Goal: Use online tool/utility: Utilize a website feature to perform a specific function

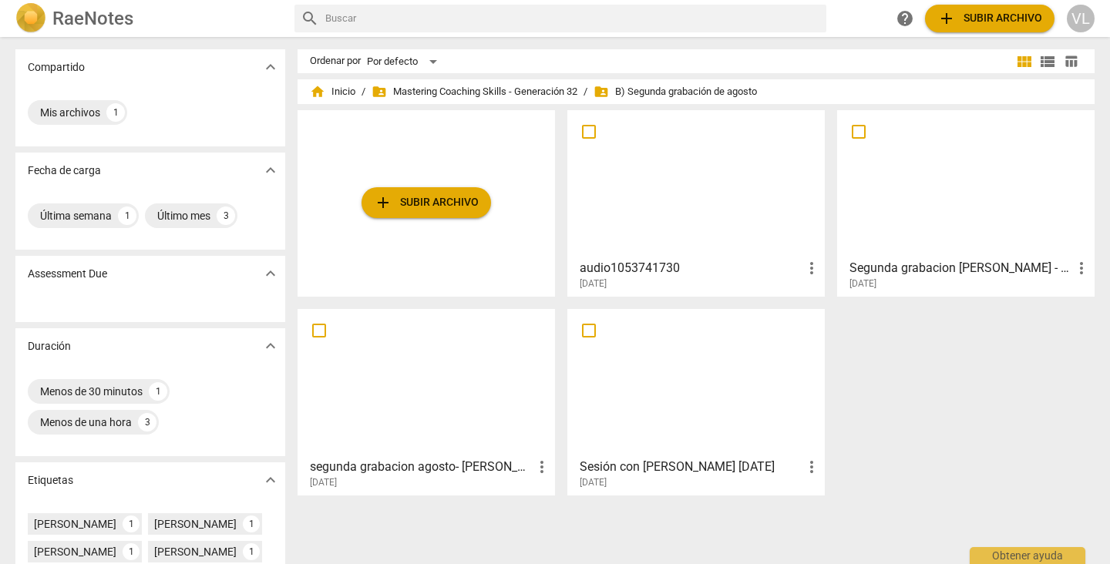
click at [393, 194] on span "add Subir archivo" at bounding box center [426, 202] width 105 height 19
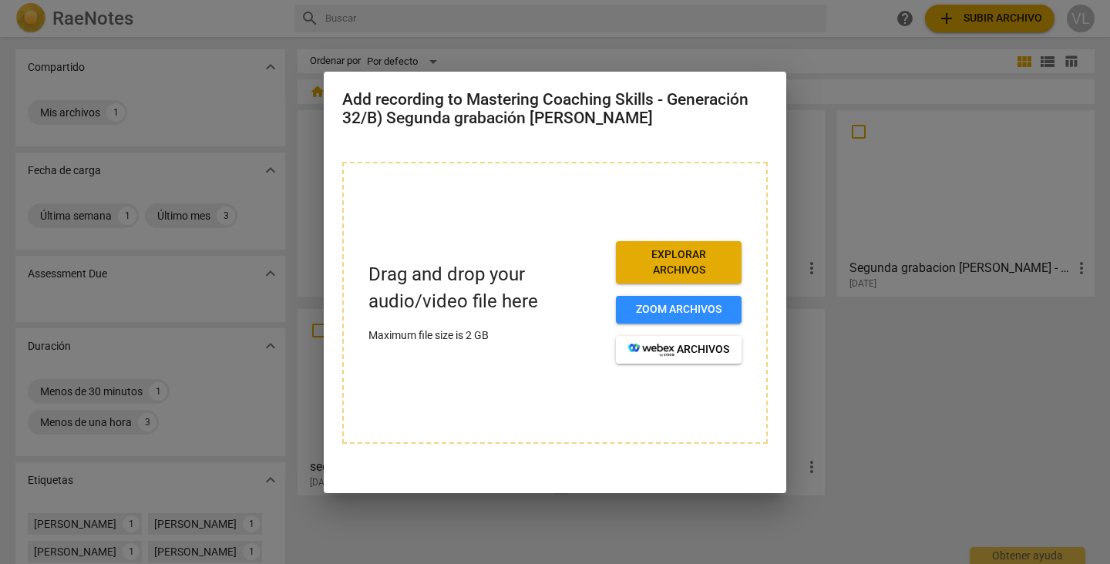
click at [271, 188] on div at bounding box center [555, 282] width 1110 height 564
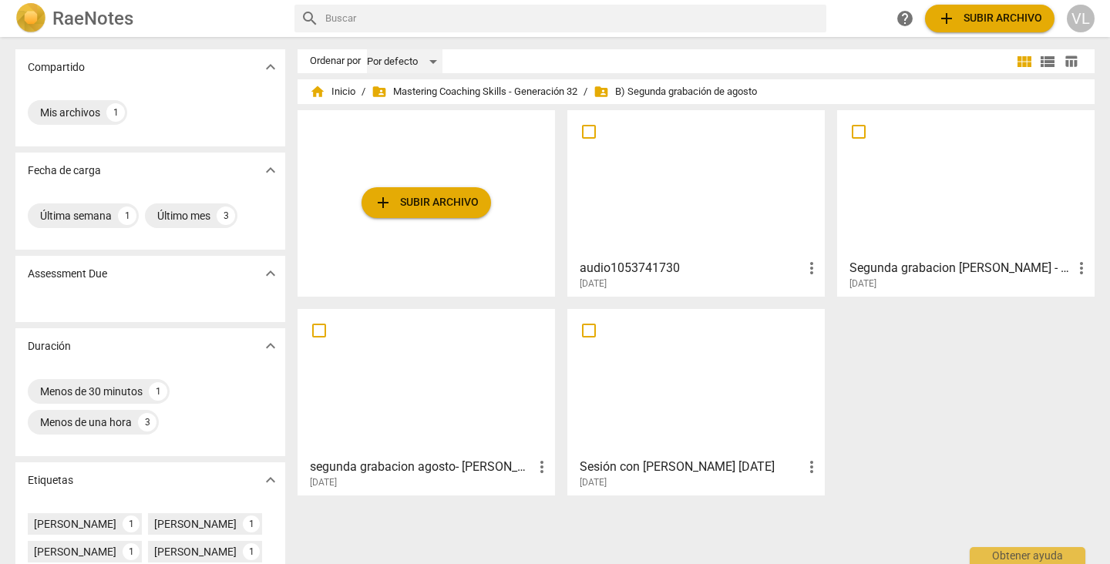
click at [429, 62] on div "Por defecto" at bounding box center [405, 61] width 76 height 25
click at [490, 66] on div at bounding box center [555, 282] width 1110 height 564
click at [665, 176] on div at bounding box center [696, 184] width 247 height 136
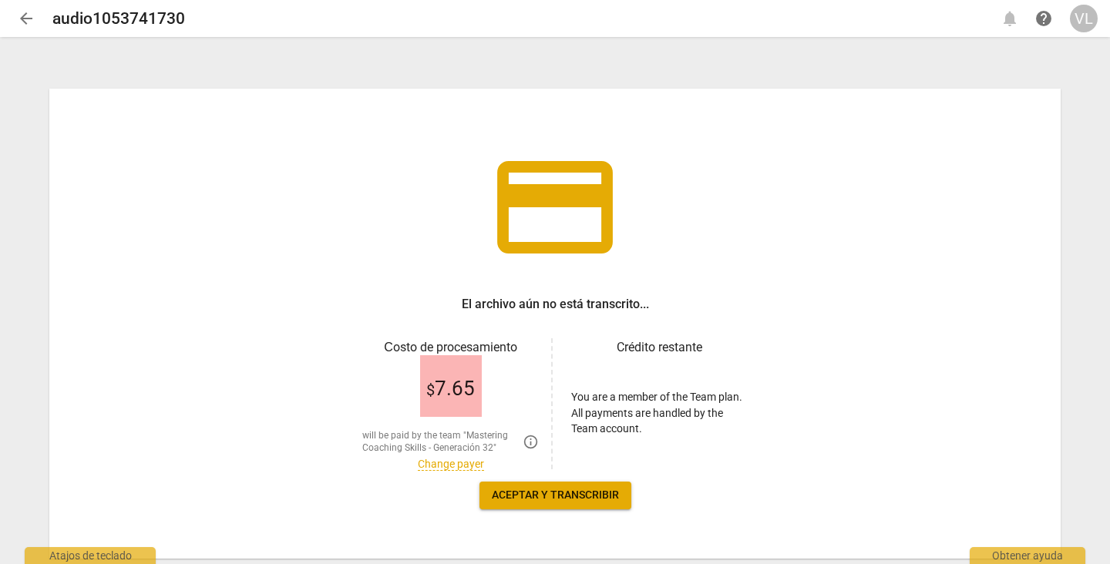
click at [18, 17] on span "arrow_back" at bounding box center [26, 18] width 19 height 19
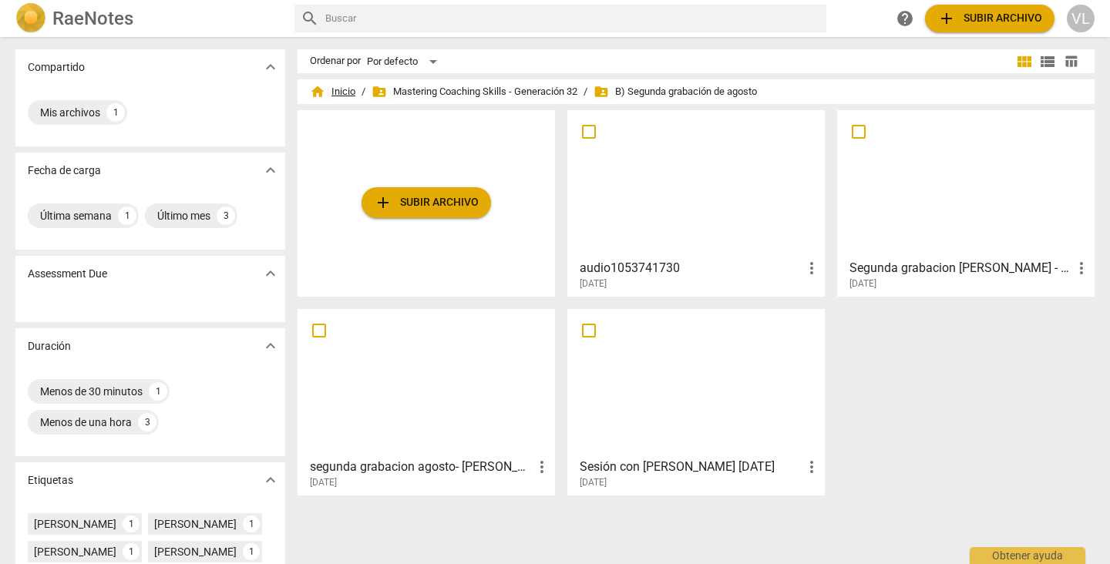
click at [315, 86] on span "home" at bounding box center [317, 91] width 15 height 15
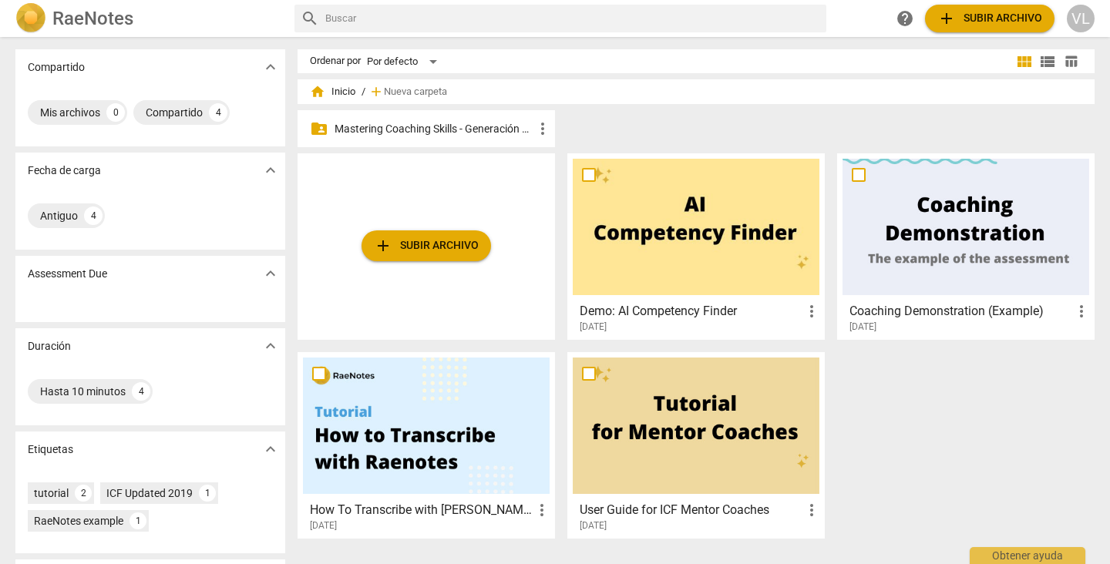
click at [365, 127] on p "Mastering Coaching Skills - Generación 32" at bounding box center [434, 129] width 199 height 16
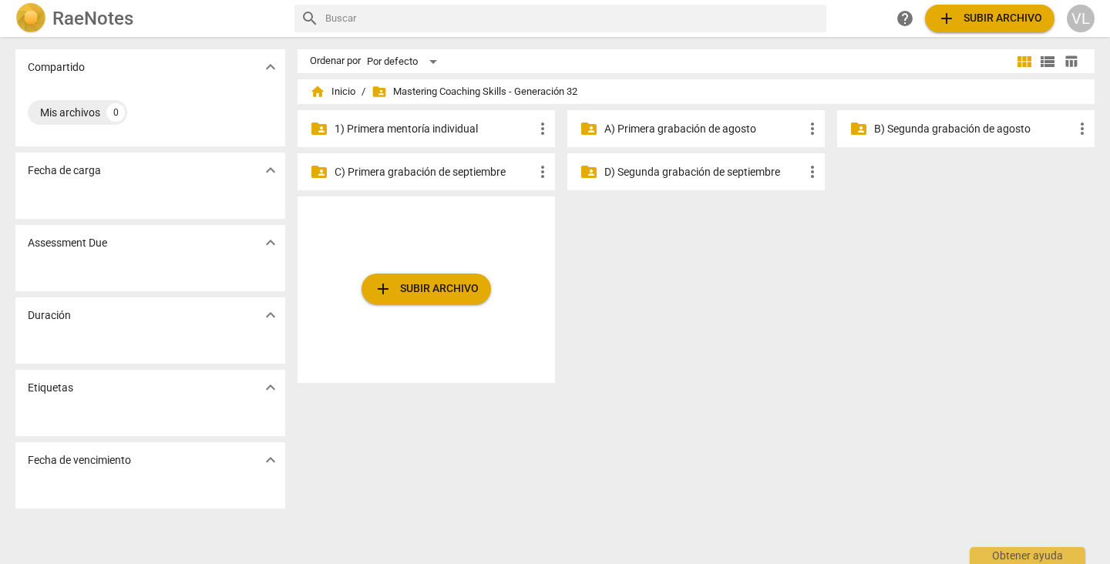
click at [431, 132] on p "1) Primera mentoría individual" at bounding box center [434, 129] width 199 height 16
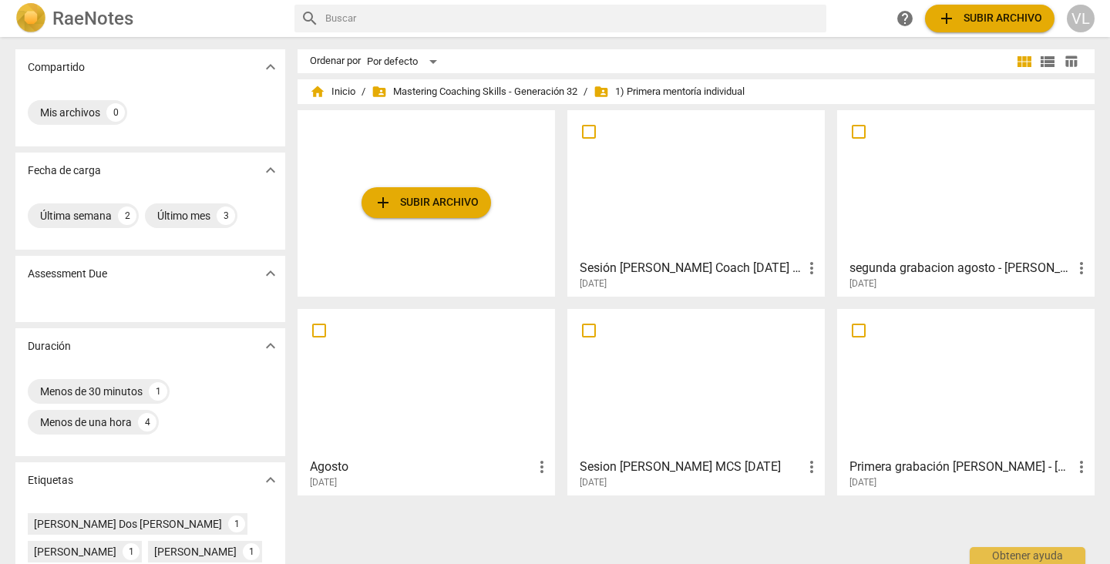
click at [416, 207] on span "add Subir archivo" at bounding box center [426, 202] width 105 height 19
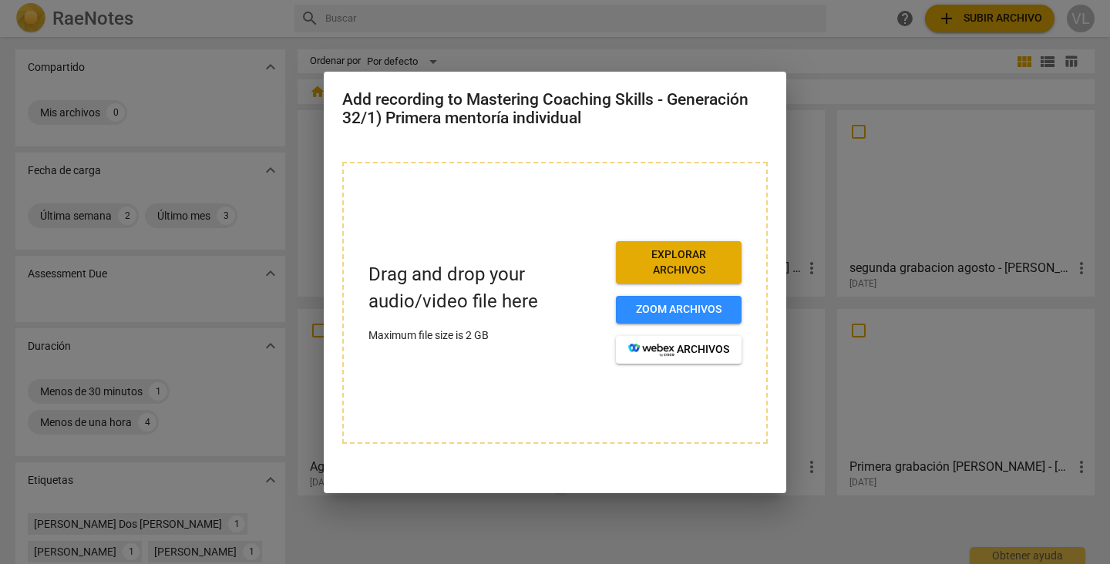
click at [664, 262] on span "Explorar archivos" at bounding box center [678, 262] width 101 height 30
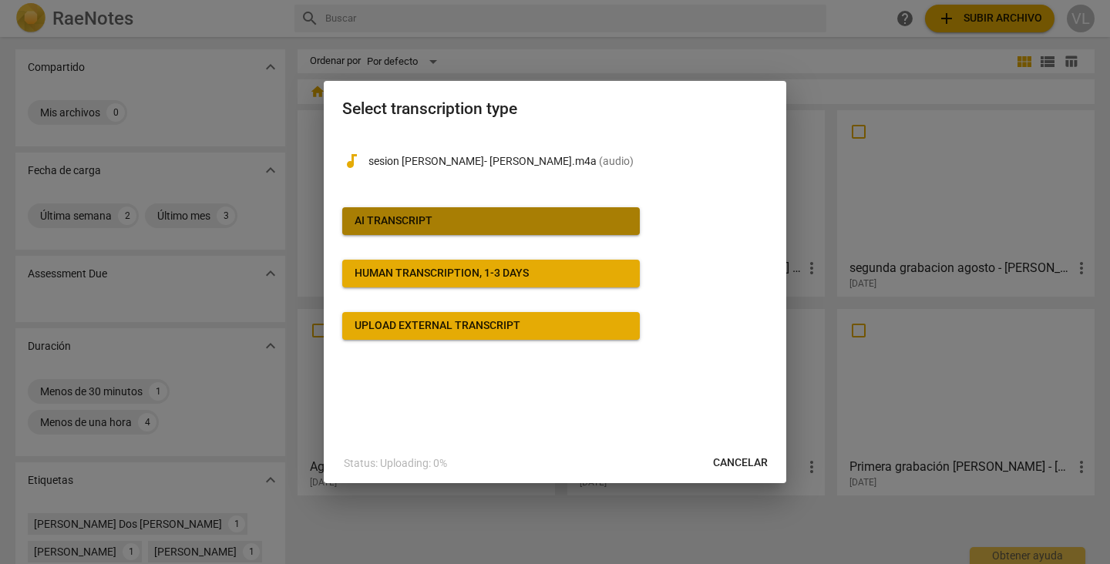
click at [509, 218] on span "AI Transcript" at bounding box center [491, 221] width 273 height 15
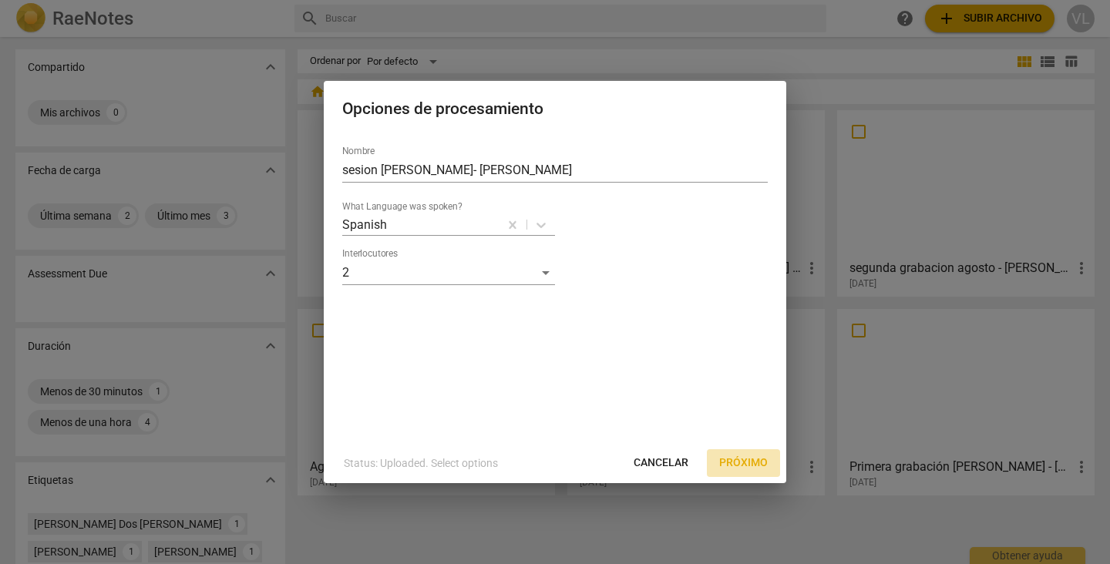
click at [749, 466] on span "Próximo" at bounding box center [743, 463] width 49 height 15
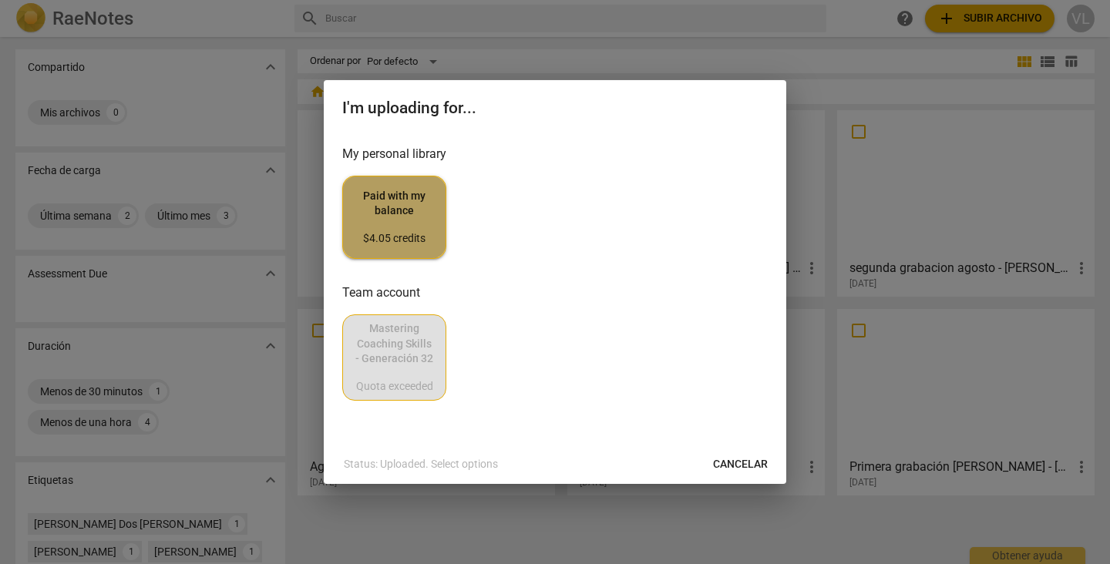
click at [395, 244] on div "$4.05 credits" at bounding box center [394, 238] width 78 height 15
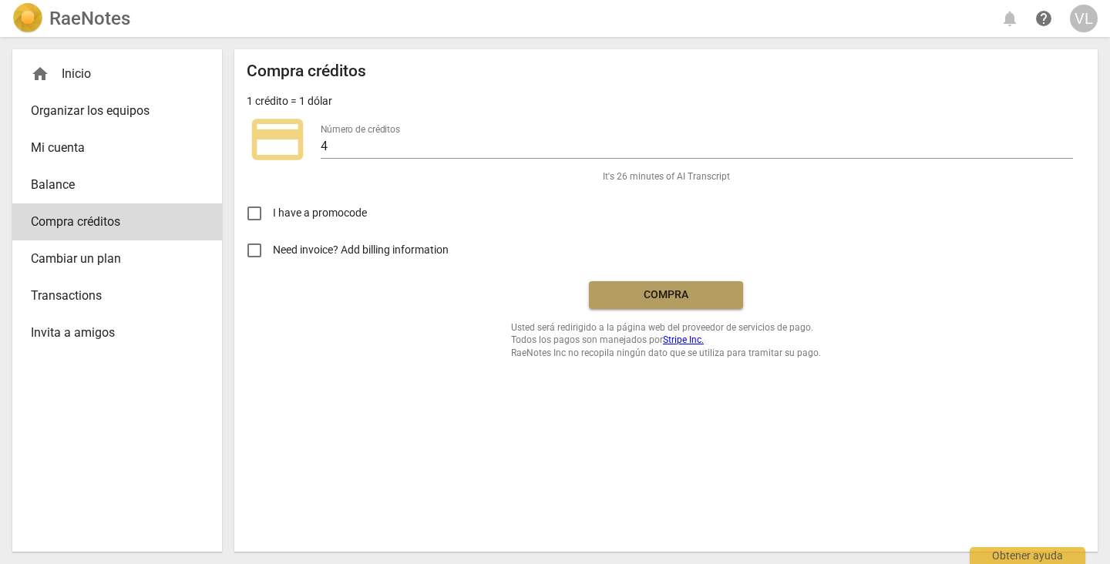
click at [624, 303] on button "Compra" at bounding box center [666, 295] width 154 height 28
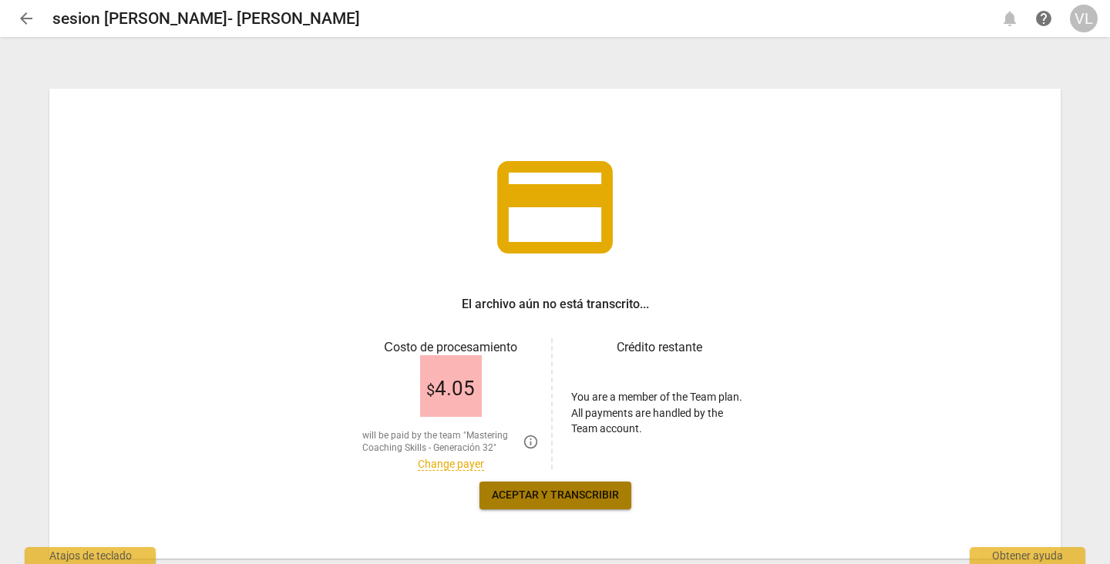
click at [577, 496] on span "Aceptar y transcribir" at bounding box center [555, 495] width 127 height 15
click at [601, 492] on span "Aceptar y transcribir" at bounding box center [555, 495] width 127 height 15
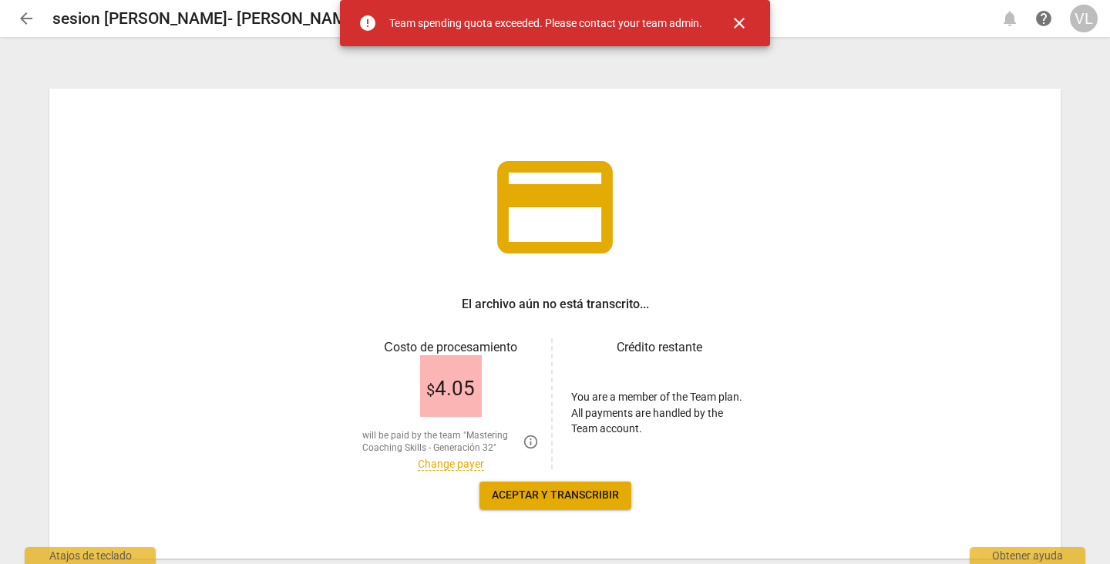
click at [742, 25] on span "close" at bounding box center [739, 23] width 19 height 19
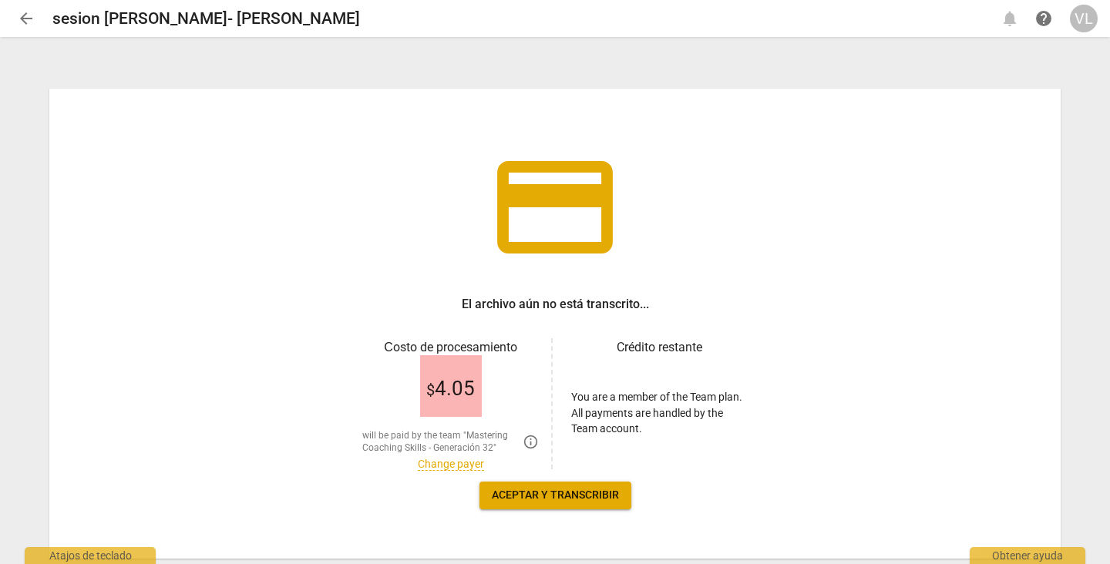
click at [543, 497] on span "Aceptar y transcribir" at bounding box center [555, 495] width 127 height 15
click at [552, 497] on span "Aceptar y transcribir" at bounding box center [555, 495] width 127 height 15
click at [516, 504] on button "Aceptar y transcribir" at bounding box center [555, 496] width 152 height 28
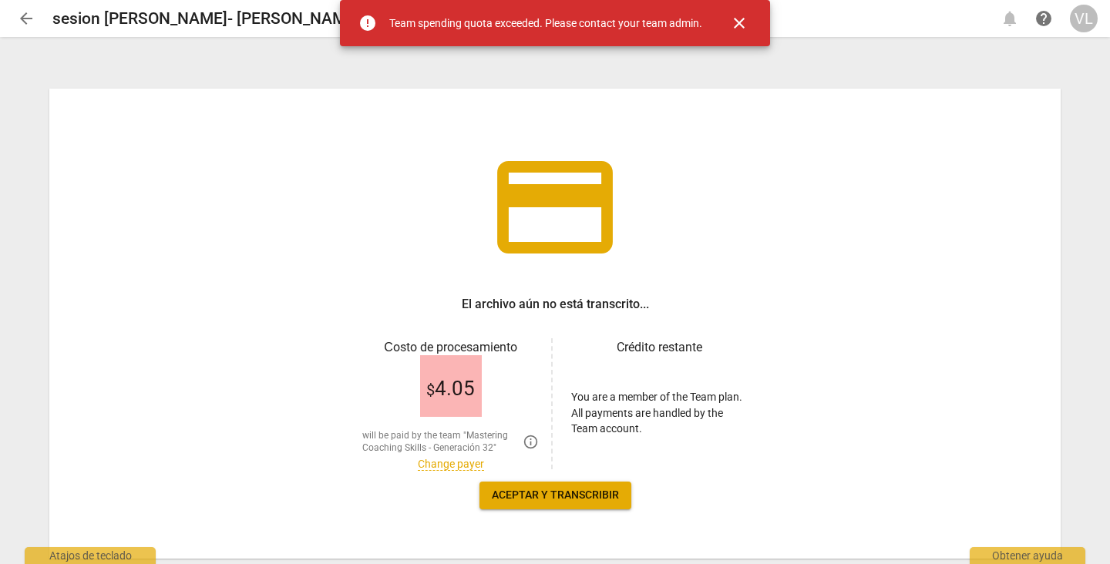
click at [626, 9] on div "error Team spending quota exceeded. Please contact your team admin." at bounding box center [530, 23] width 344 height 31
click at [742, 25] on span "close" at bounding box center [739, 23] width 19 height 19
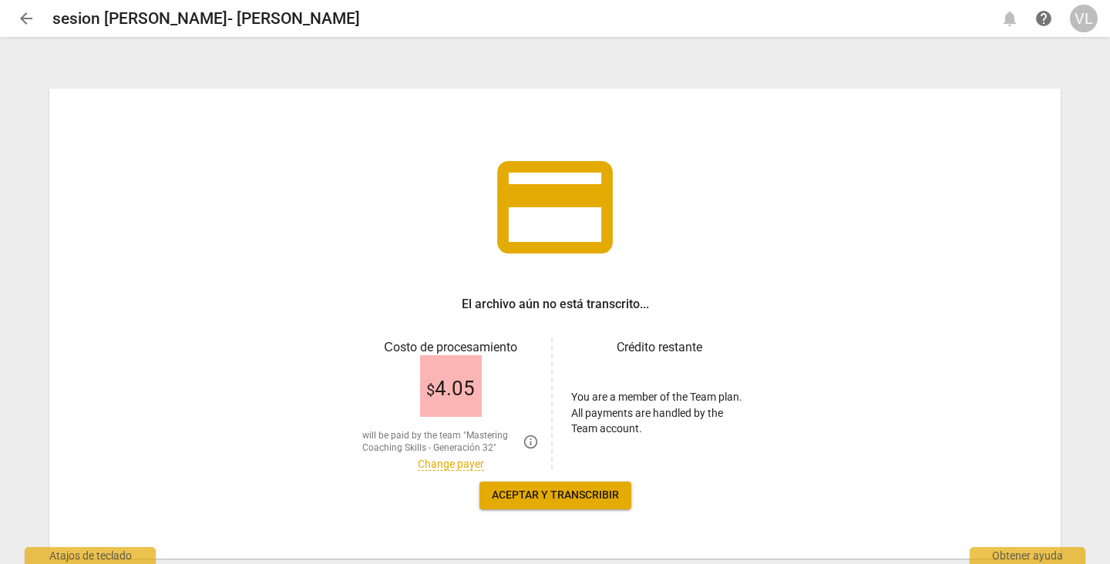
click at [617, 344] on h3 "Crédito restante" at bounding box center [659, 347] width 177 height 19
click at [611, 394] on p "You are a member of the Team plan. All payments are handled by the Team account." at bounding box center [659, 413] width 177 height 48
click at [578, 507] on button "Aceptar y transcribir" at bounding box center [555, 496] width 152 height 28
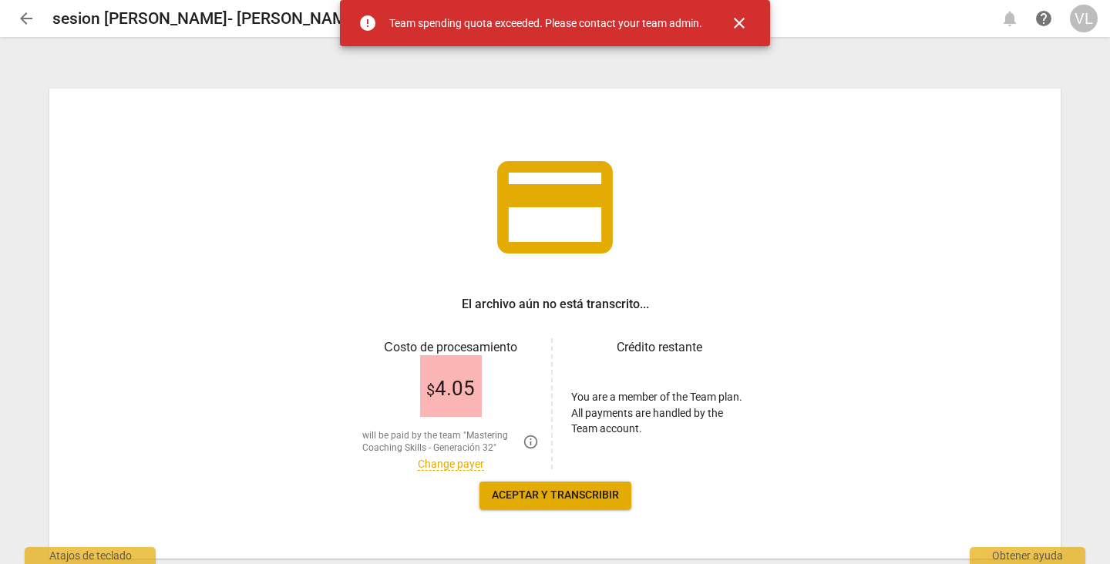
click at [577, 495] on span "Aceptar y transcribir" at bounding box center [555, 495] width 127 height 15
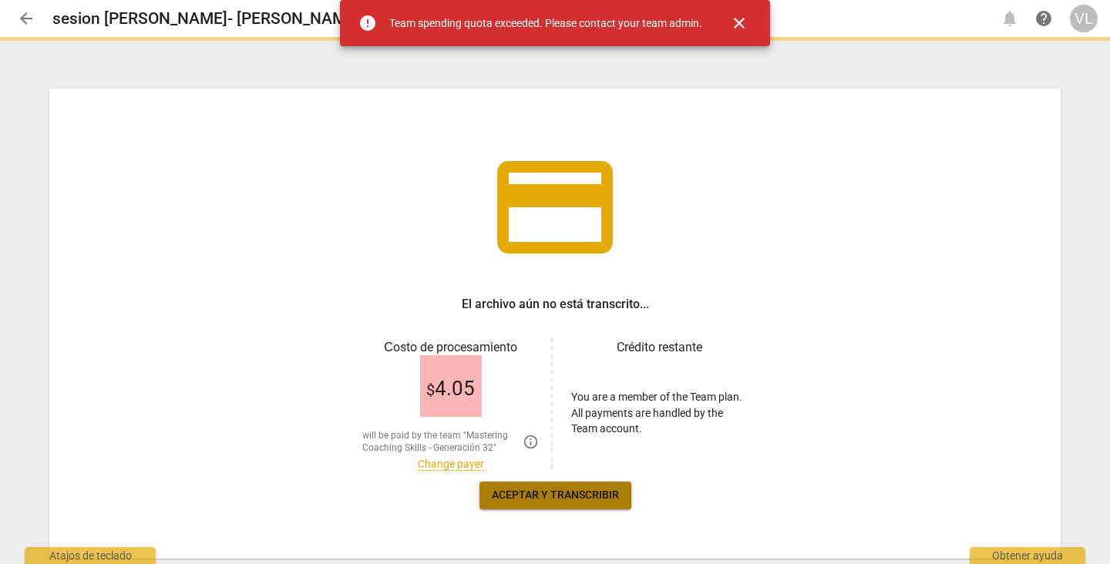
click at [577, 495] on span "Aceptar y transcribir" at bounding box center [555, 495] width 127 height 15
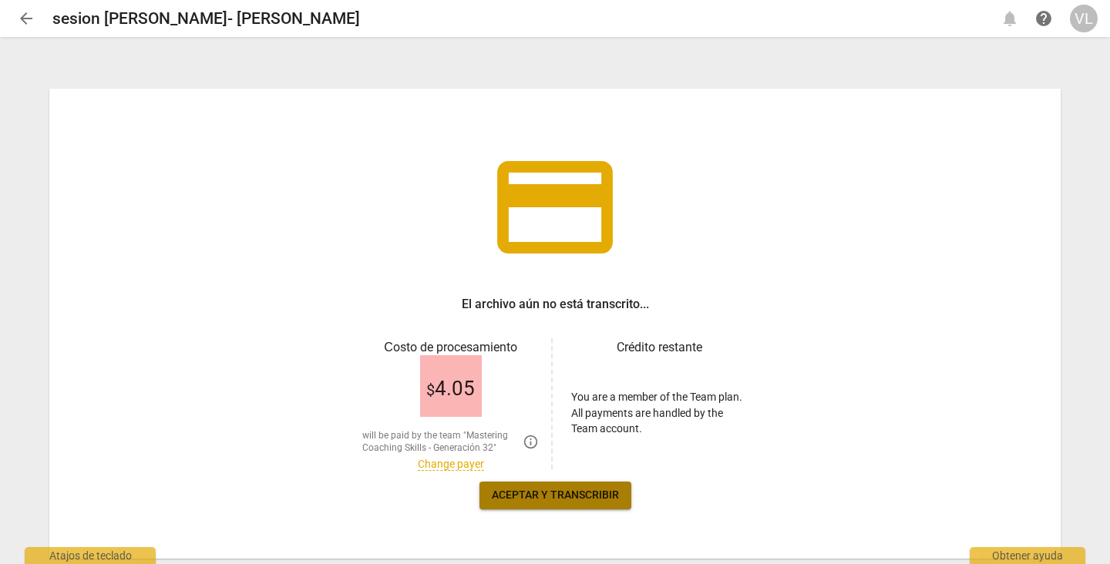
click at [577, 495] on span "Aceptar y transcribir" at bounding box center [555, 495] width 127 height 15
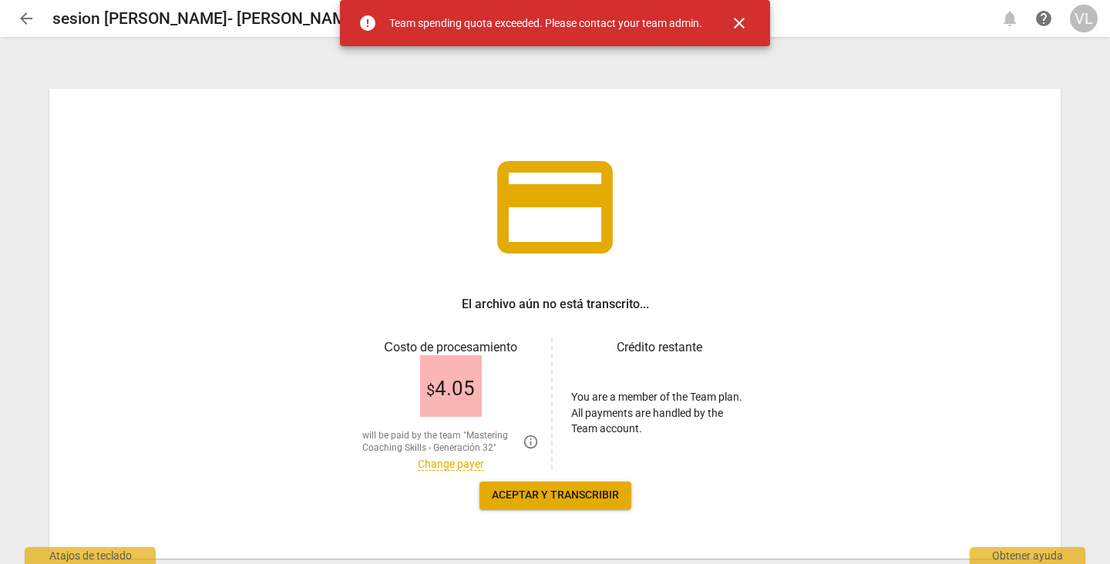
click at [441, 382] on span "$ 4.05" at bounding box center [450, 389] width 49 height 23
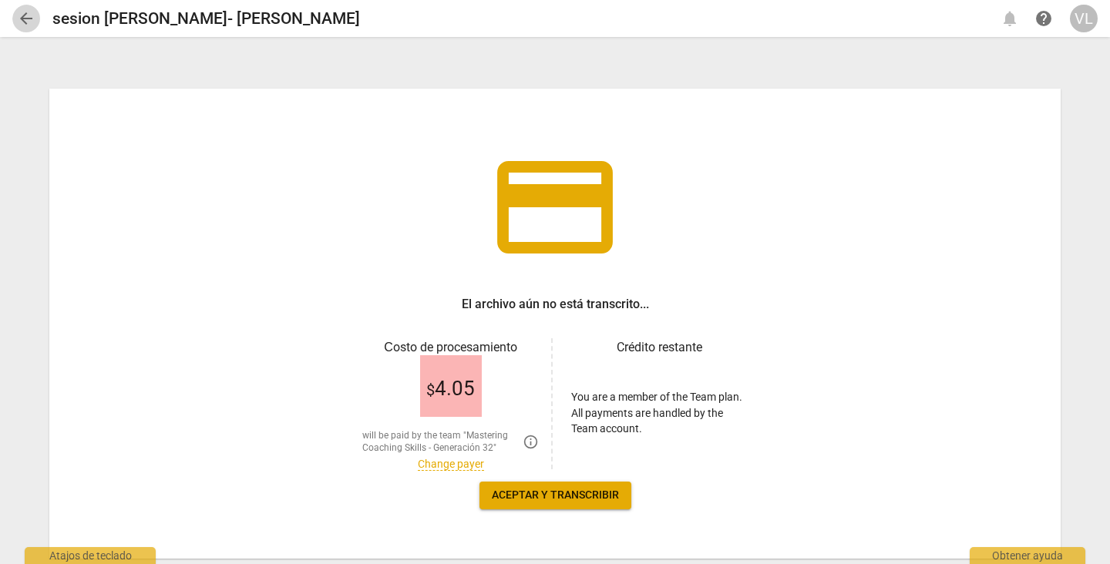
click at [25, 13] on span "arrow_back" at bounding box center [26, 18] width 19 height 19
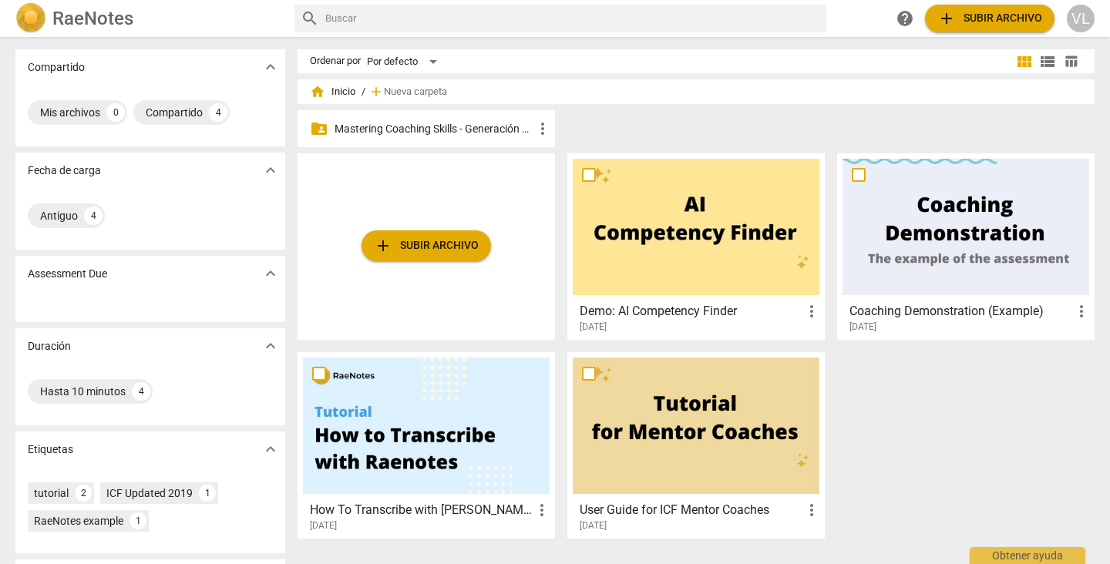
click at [379, 125] on p "Mastering Coaching Skills - Generación 32" at bounding box center [434, 129] width 199 height 16
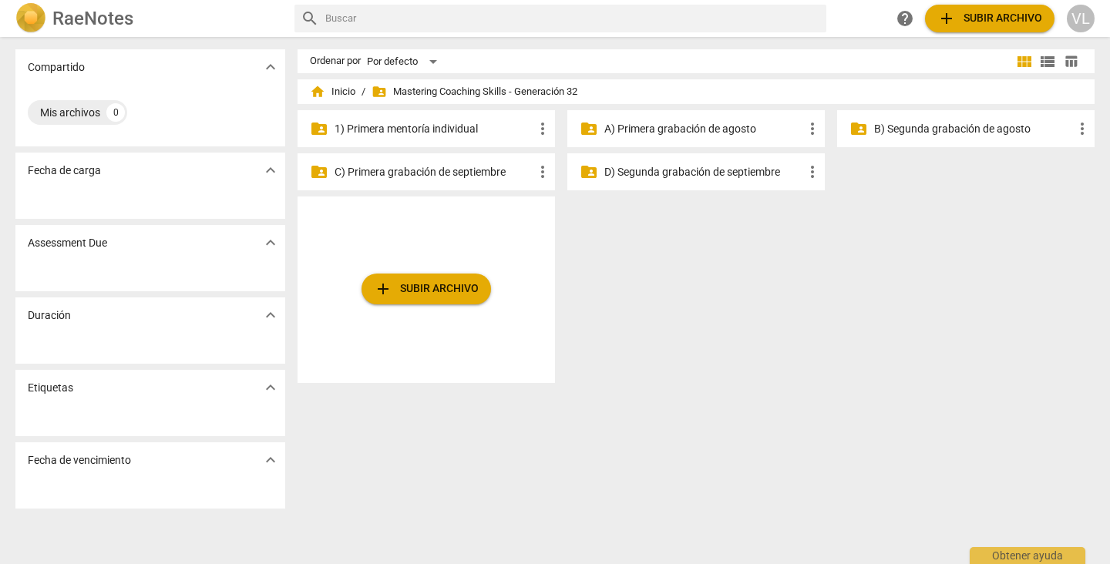
click at [405, 123] on p "1) Primera mentoría individual" at bounding box center [434, 129] width 199 height 16
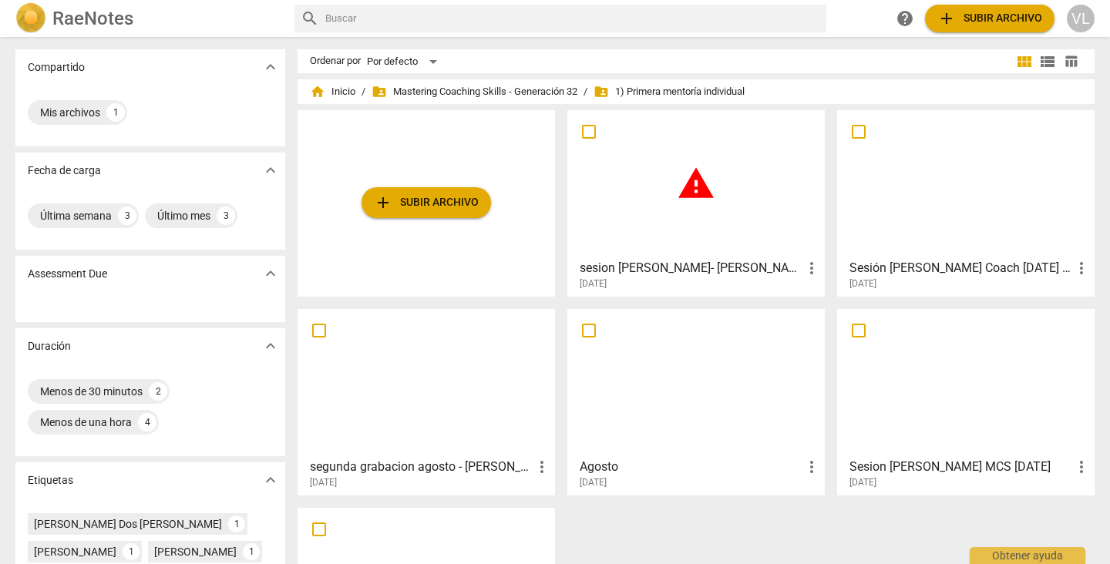
click at [681, 169] on span "warning" at bounding box center [696, 183] width 39 height 39
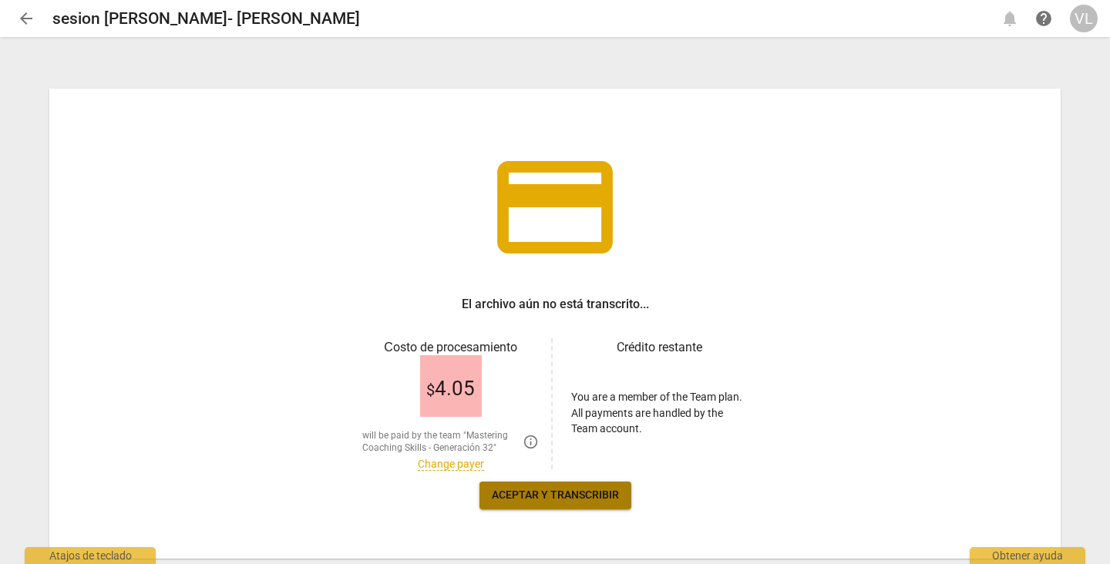
click at [572, 493] on span "Aceptar y transcribir" at bounding box center [555, 495] width 127 height 15
